Goal: Information Seeking & Learning: Learn about a topic

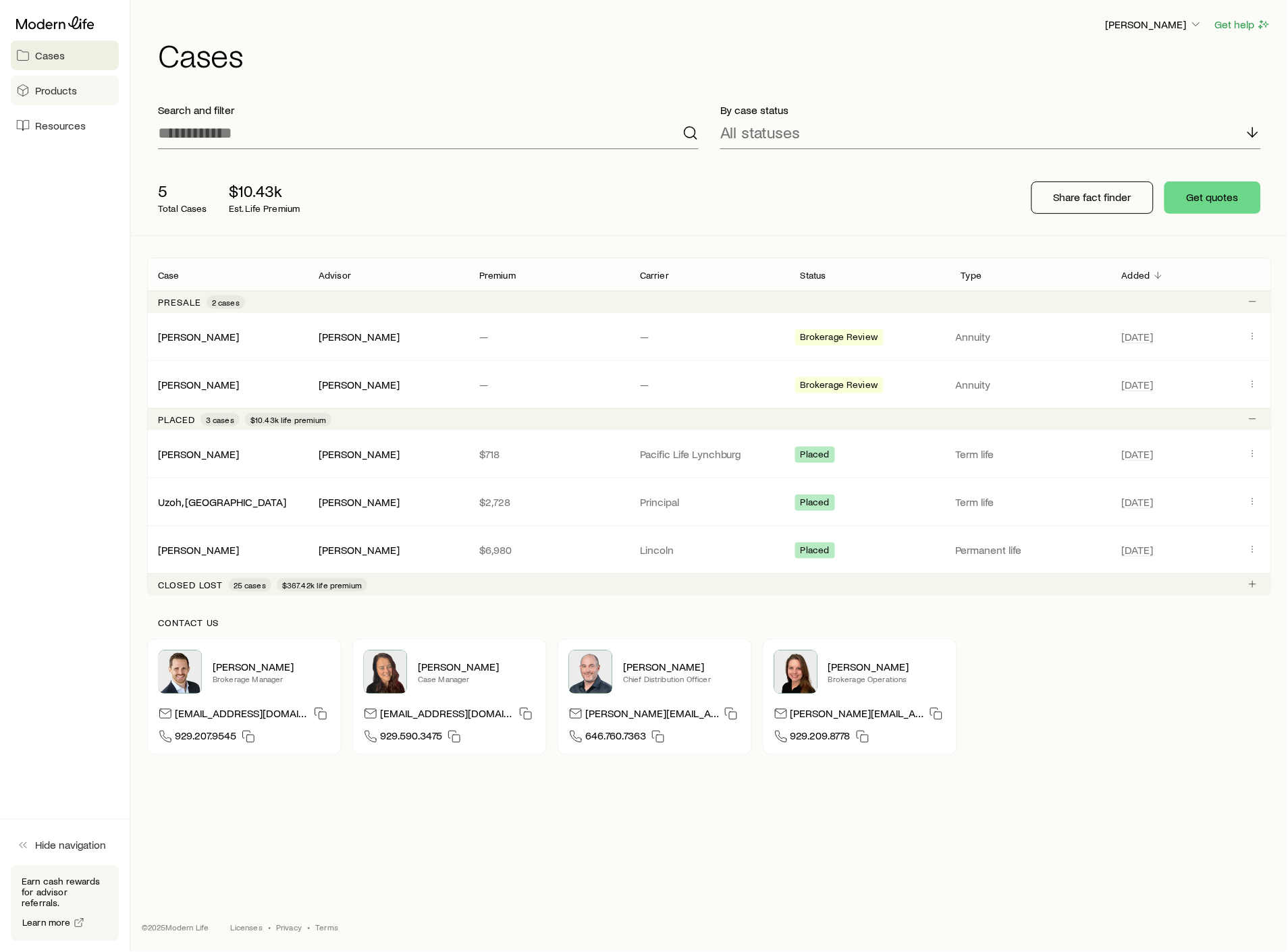
click at [43, 92] on span "Products" at bounding box center [56, 90] width 42 height 13
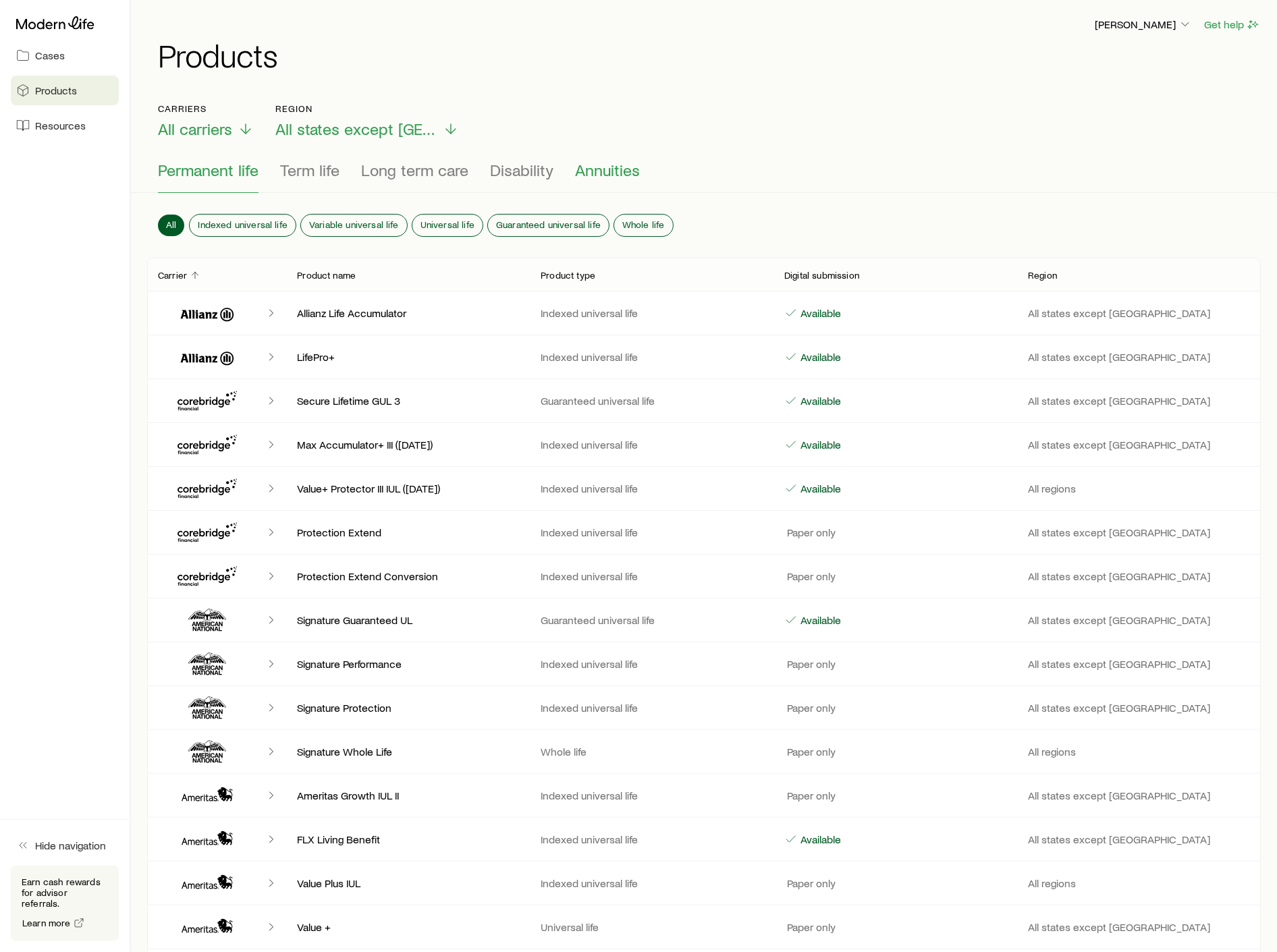
click at [612, 168] on span "Annuities" at bounding box center [607, 170] width 65 height 19
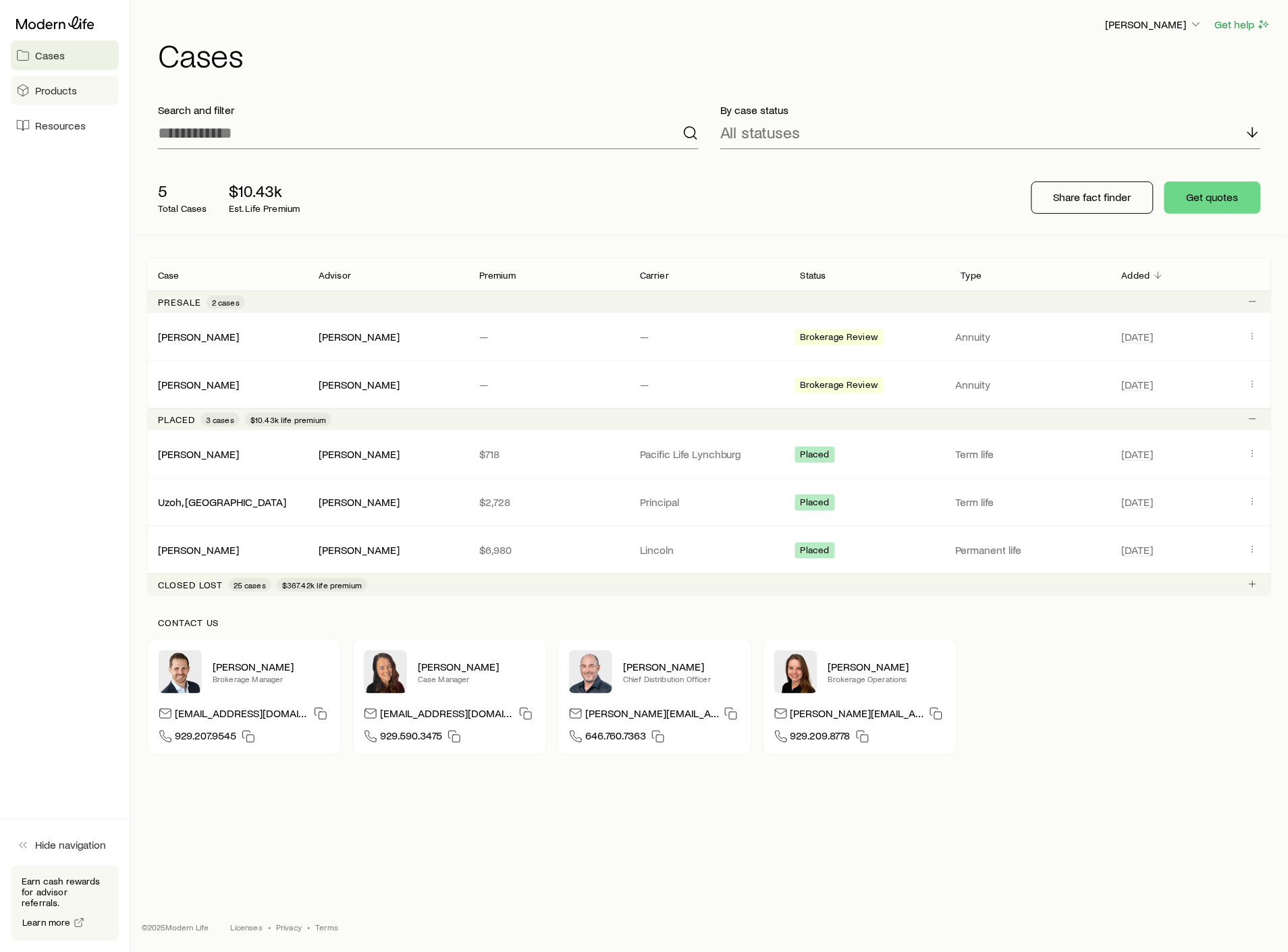
click at [44, 92] on span "Products" at bounding box center [56, 90] width 42 height 13
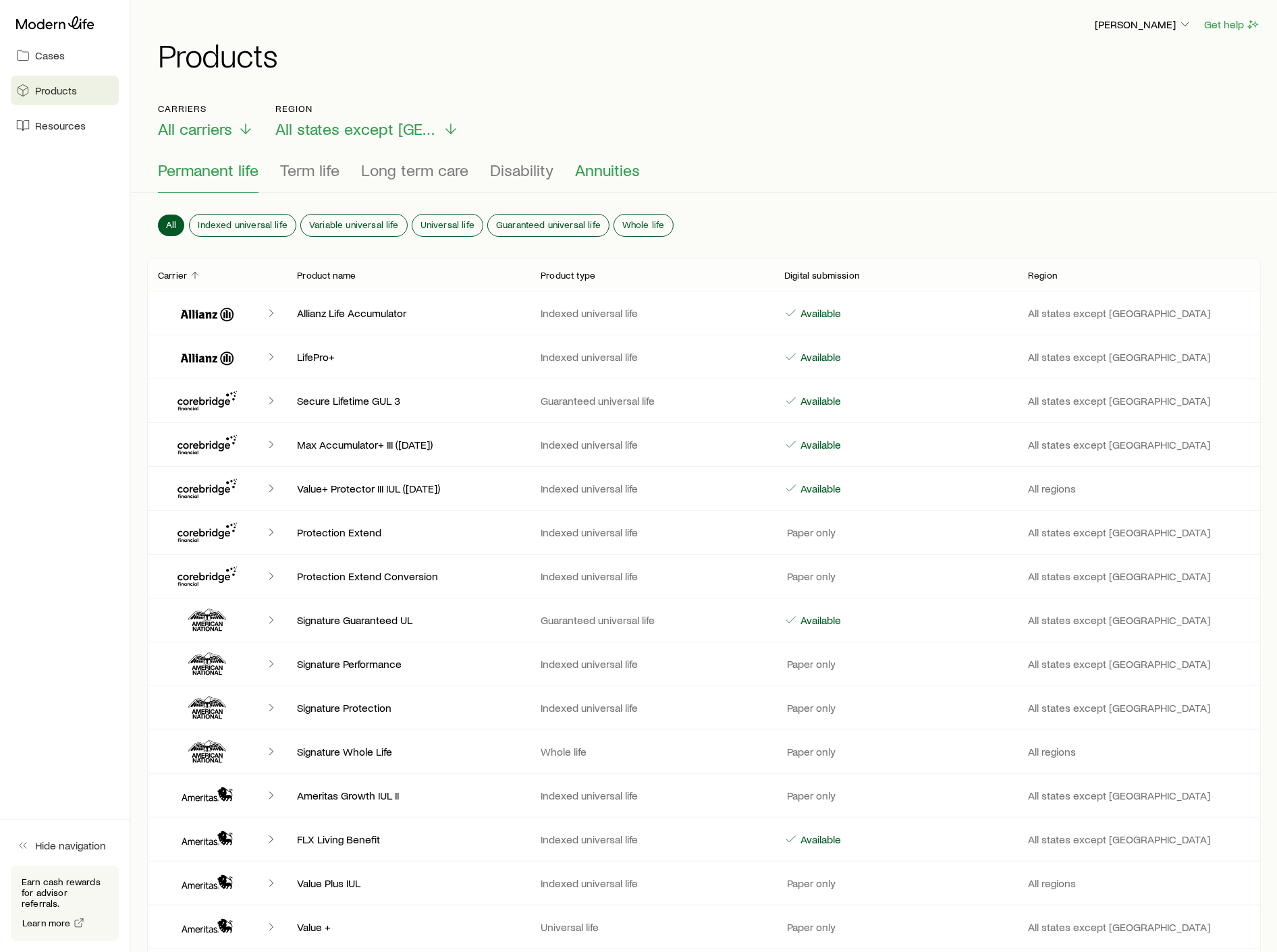
click at [611, 169] on span "Annuities" at bounding box center [607, 170] width 65 height 19
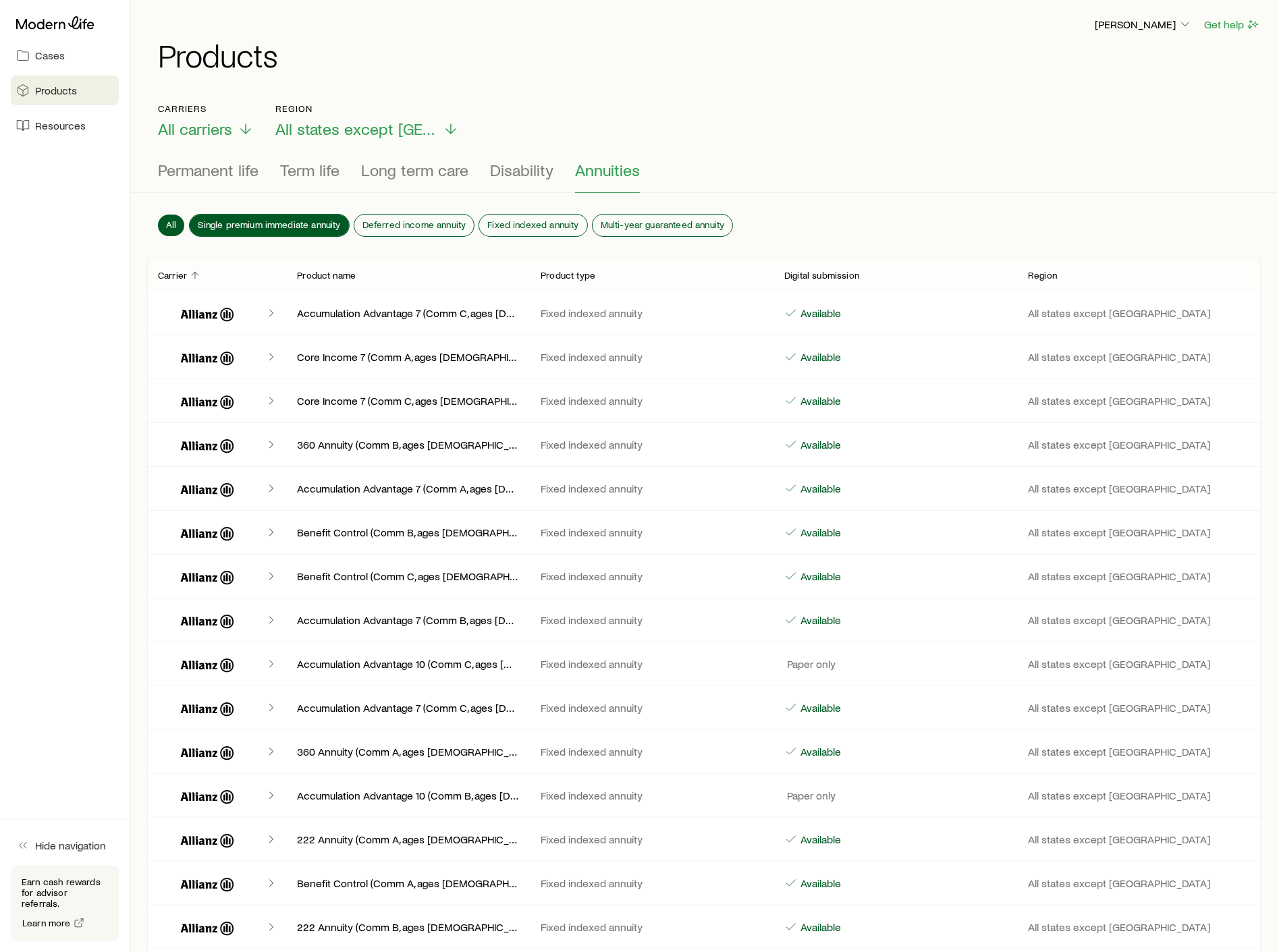
click at [261, 219] on span "Single premium immediate annuity" at bounding box center [269, 224] width 142 height 11
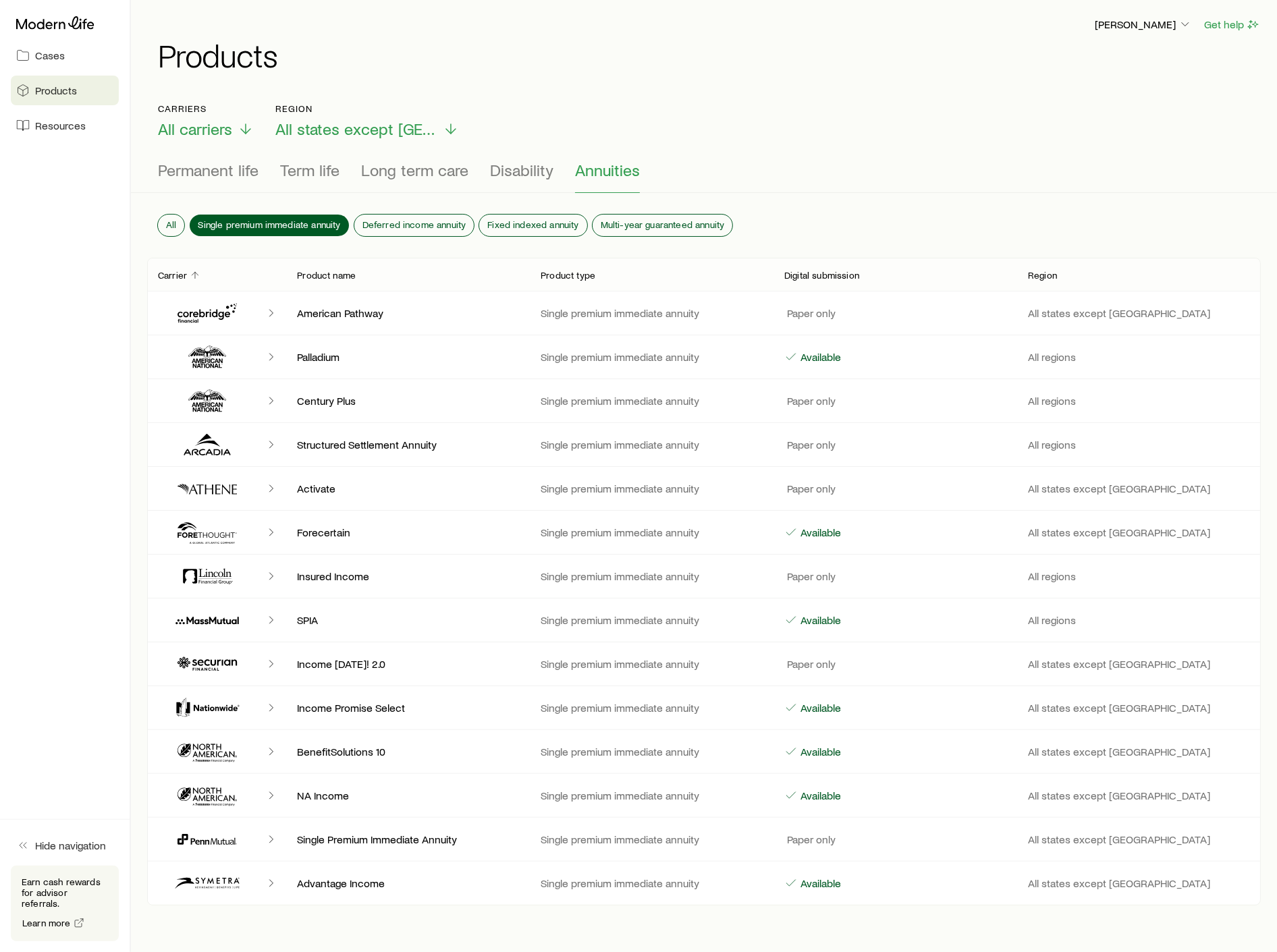
scroll to position [68, 0]
